Goal: Transaction & Acquisition: Subscribe to service/newsletter

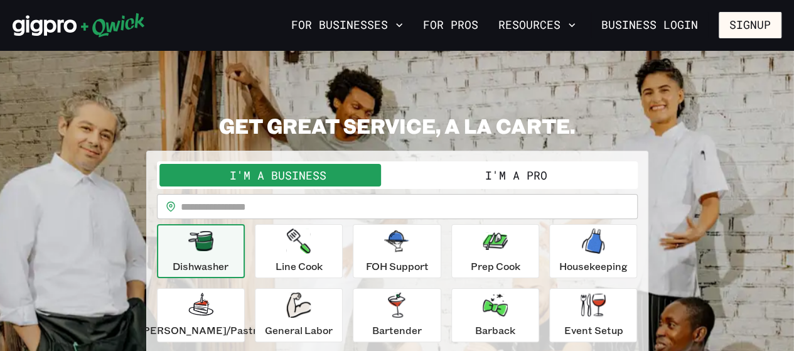
click at [462, 175] on button "I'm a Pro" at bounding box center [516, 175] width 238 height 23
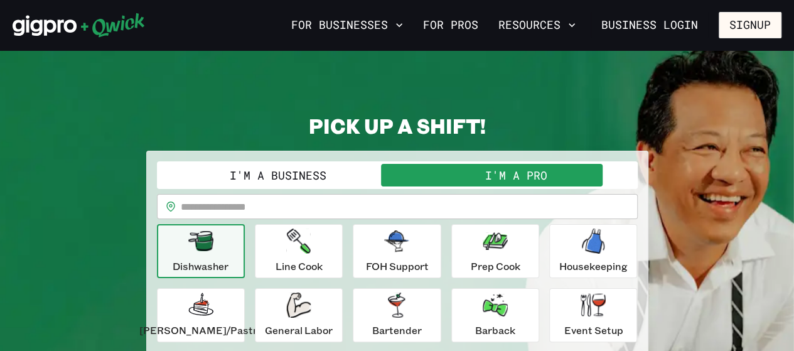
click at [300, 204] on input "text" at bounding box center [409, 206] width 457 height 25
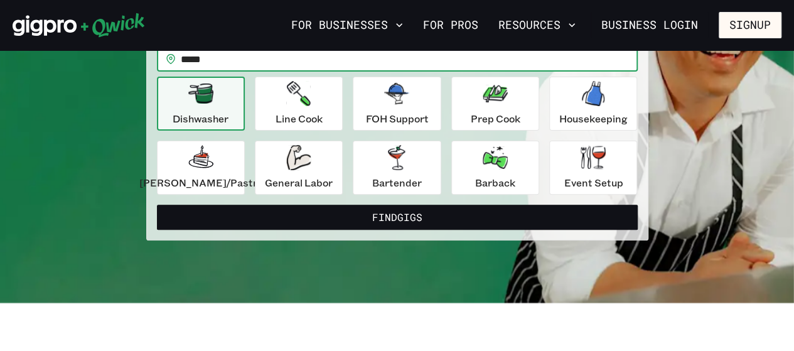
scroll to position [148, 0]
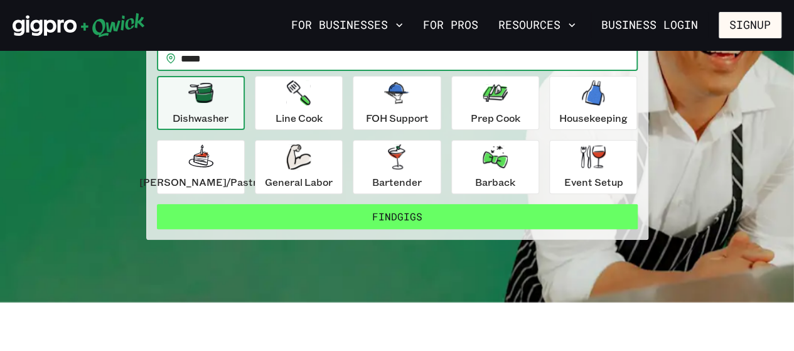
type input "*****"
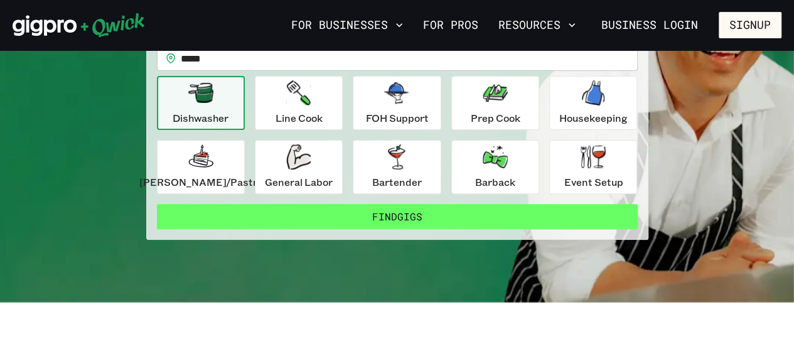
click at [392, 220] on button "Find Gigs" at bounding box center [397, 216] width 481 height 25
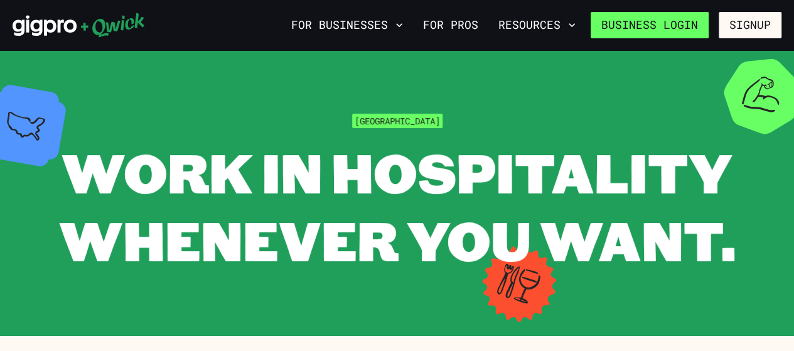
click at [683, 26] on link "Business Login" at bounding box center [650, 25] width 118 height 26
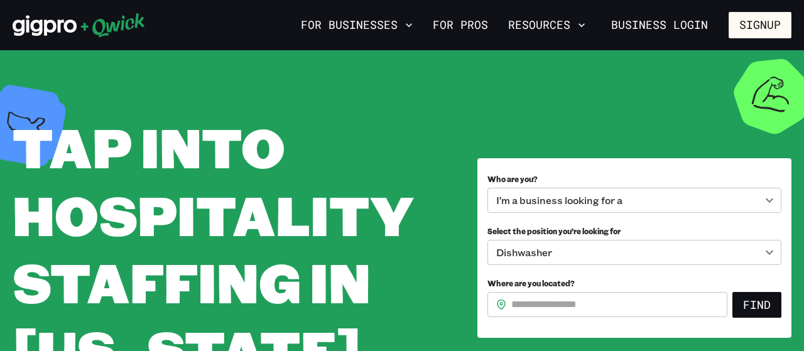
click at [758, 198] on body "**********" at bounding box center [402, 175] width 804 height 351
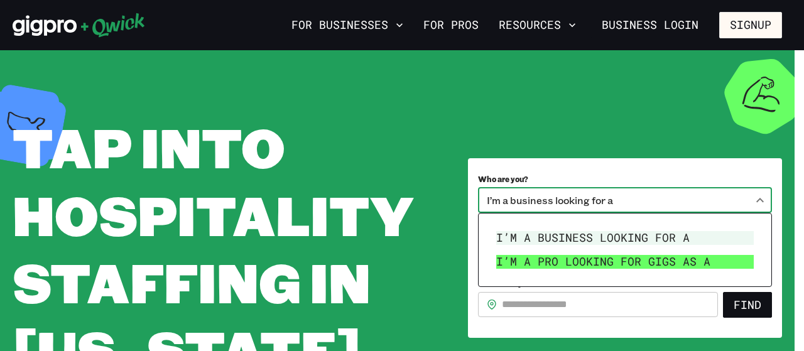
click at [697, 257] on li "I’m a pro looking for Gigs as a" at bounding box center [624, 262] width 267 height 24
type input "***"
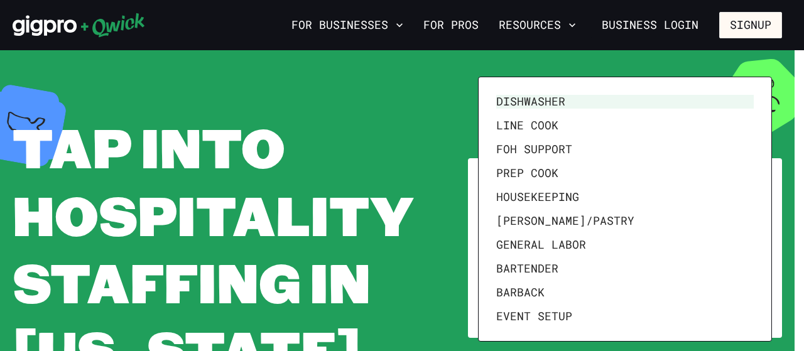
click at [762, 253] on body "**********" at bounding box center [402, 175] width 804 height 351
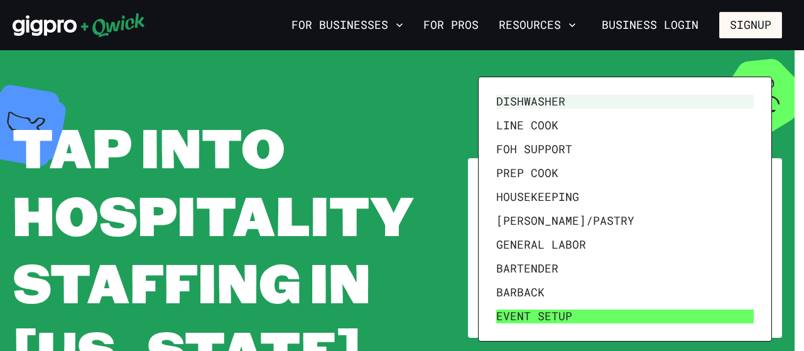
click at [559, 306] on li "Event Setup" at bounding box center [624, 316] width 267 height 24
type input "**********"
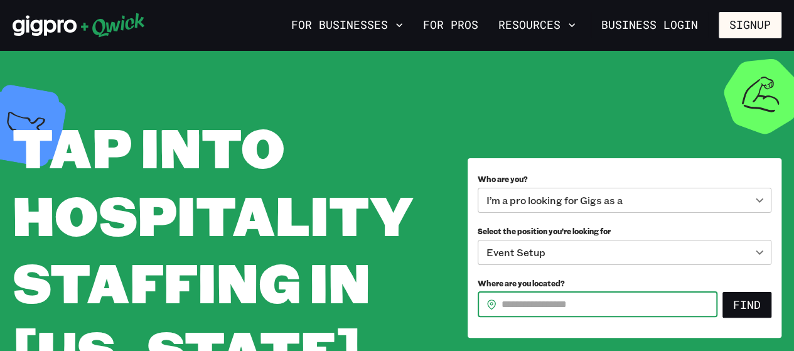
click at [529, 311] on input "Where are you located?" at bounding box center [610, 304] width 216 height 25
type input "*****"
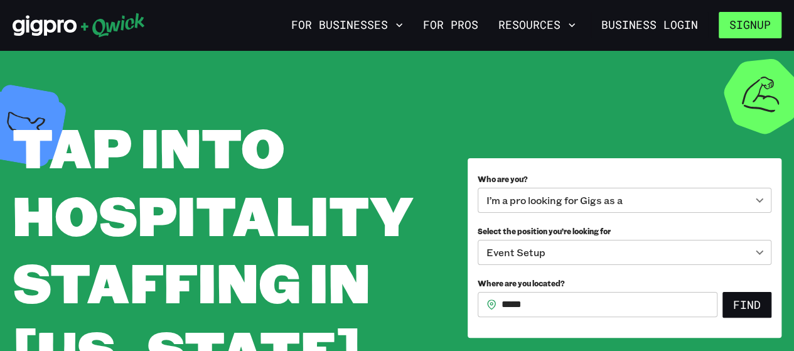
click at [756, 23] on button "Signup" at bounding box center [750, 25] width 63 height 26
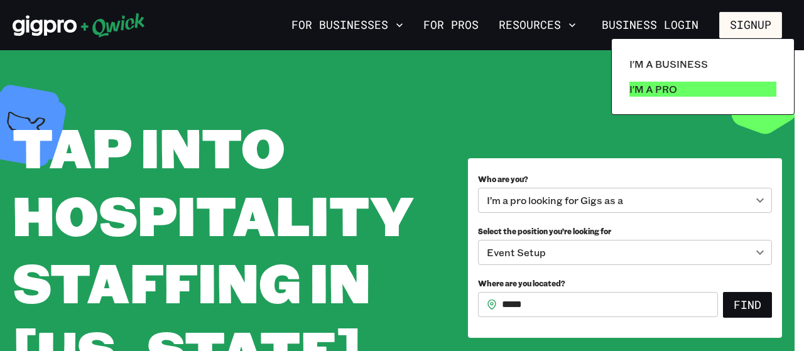
click at [681, 88] on link "I'm a Pro" at bounding box center [702, 89] width 157 height 25
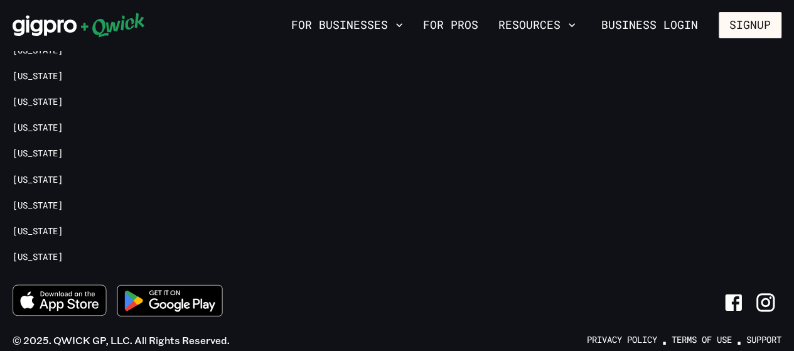
scroll to position [2916, 0]
click at [48, 147] on link "[US_STATE]" at bounding box center [38, 153] width 50 height 12
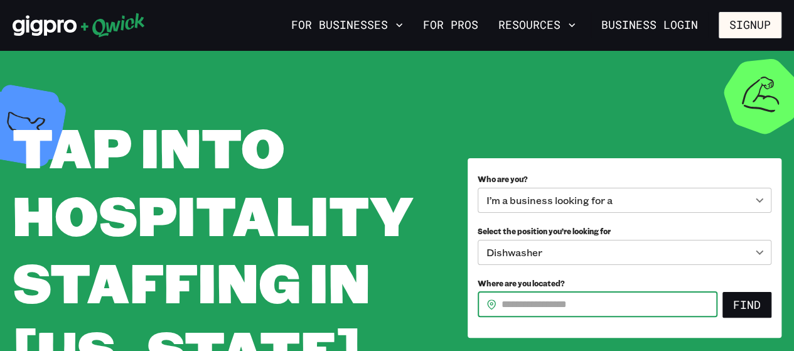
click at [521, 304] on input "Where are you located?" at bounding box center [610, 304] width 216 height 25
type input "*****"
click at [765, 31] on button "Signup" at bounding box center [750, 25] width 63 height 26
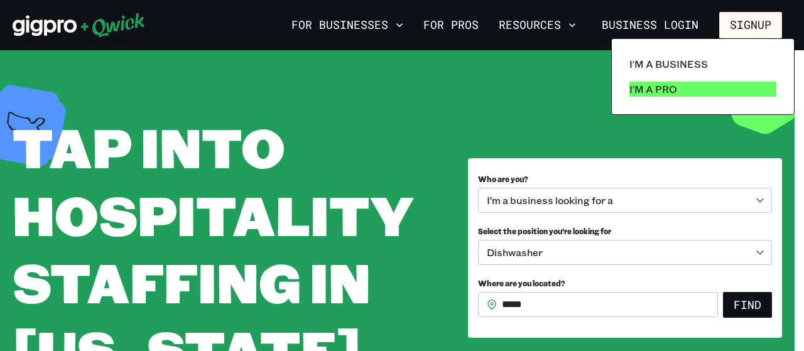
click at [664, 85] on p "I'm a Pro" at bounding box center [653, 89] width 48 height 15
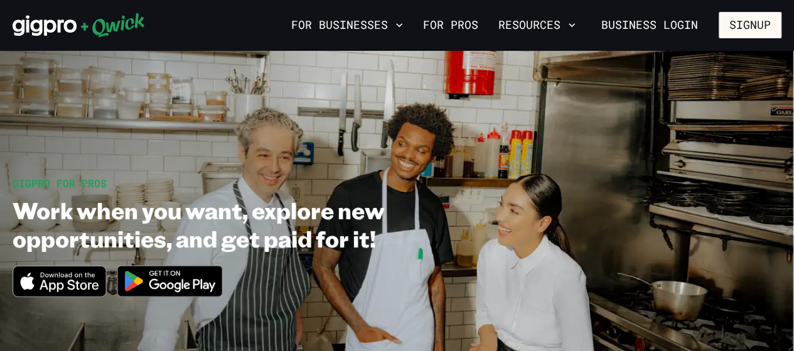
click at [166, 276] on img at bounding box center [170, 280] width 122 height 47
click at [755, 18] on button "Signup" at bounding box center [750, 25] width 63 height 26
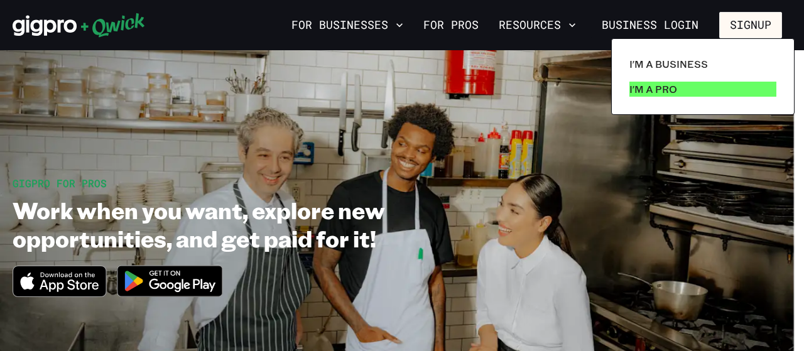
click at [665, 83] on p "I'm a Pro" at bounding box center [653, 89] width 48 height 15
click at [664, 89] on p "I'm a Pro" at bounding box center [653, 89] width 48 height 15
click at [663, 90] on p "I'm a Pro" at bounding box center [653, 89] width 48 height 15
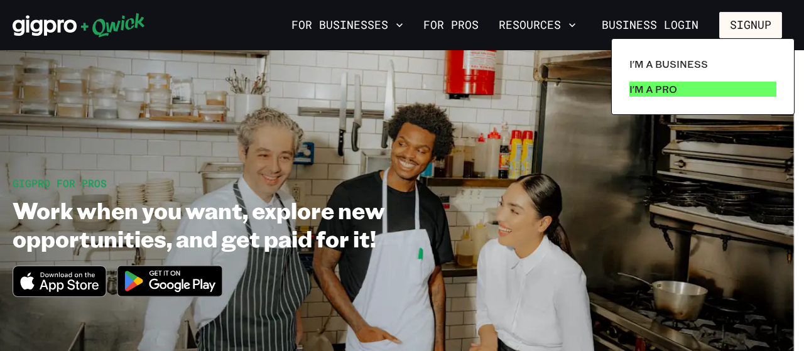
click at [687, 81] on link "I'm a Pro" at bounding box center [702, 89] width 157 height 25
click at [687, 82] on link "I'm a Pro" at bounding box center [702, 89] width 157 height 25
click at [678, 88] on link "I'm a Pro" at bounding box center [702, 89] width 157 height 25
click at [702, 98] on link "I'm a Pro" at bounding box center [702, 89] width 157 height 25
click at [701, 96] on link "I'm a Pro" at bounding box center [702, 89] width 157 height 25
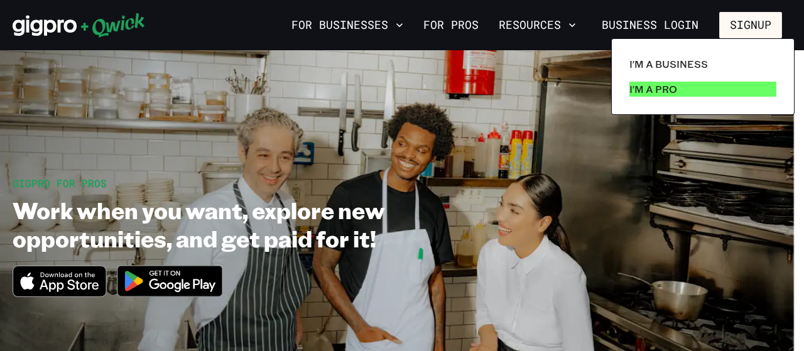
click at [701, 96] on link "I'm a Pro" at bounding box center [702, 89] width 157 height 25
click at [699, 86] on link "I'm a Pro" at bounding box center [702, 89] width 157 height 25
click at [718, 83] on link "I'm a Pro" at bounding box center [702, 89] width 157 height 25
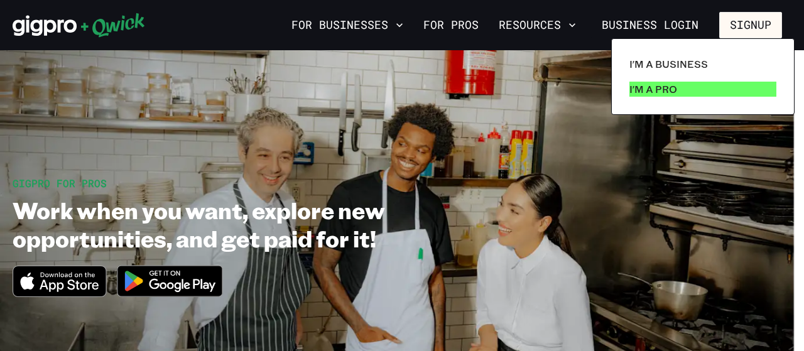
click at [719, 82] on link "I'm a Pro" at bounding box center [702, 89] width 157 height 25
click at [161, 280] on div at bounding box center [402, 175] width 804 height 351
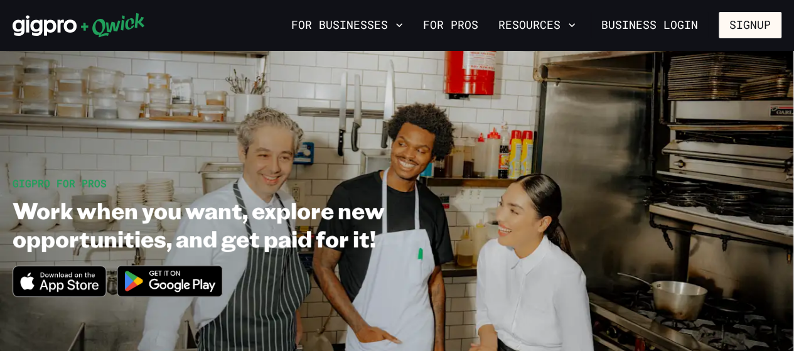
click at [136, 284] on img at bounding box center [170, 280] width 122 height 47
click at [745, 25] on button "Signup" at bounding box center [750, 25] width 63 height 26
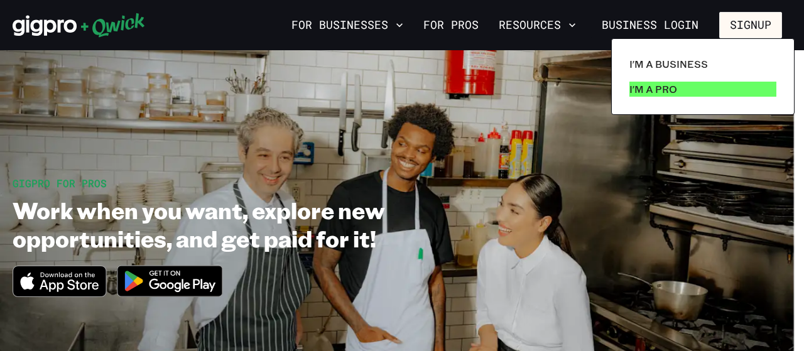
click at [682, 85] on link "I'm a Pro" at bounding box center [702, 89] width 157 height 25
click at [660, 87] on p "I'm a Pro" at bounding box center [653, 89] width 48 height 15
click at [757, 22] on div at bounding box center [402, 175] width 804 height 351
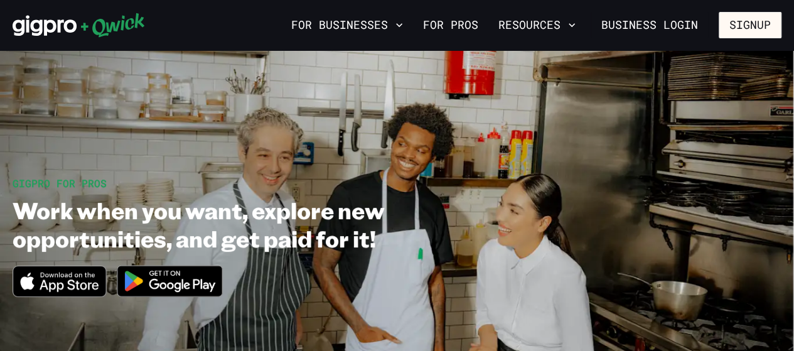
click at [757, 22] on button "Signup" at bounding box center [750, 25] width 63 height 26
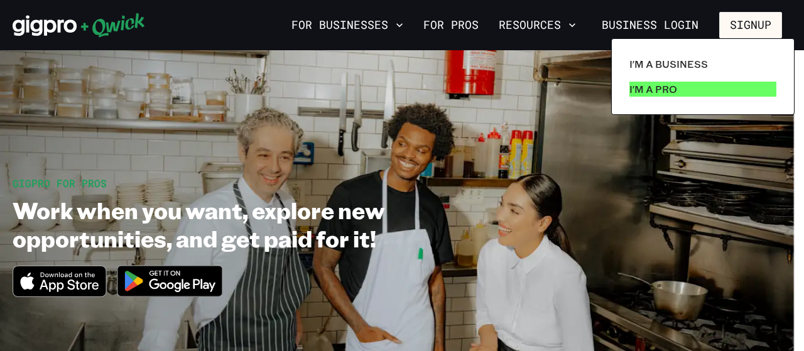
click at [675, 90] on p "I'm a Pro" at bounding box center [653, 89] width 48 height 15
